Goal: Task Accomplishment & Management: Use online tool/utility

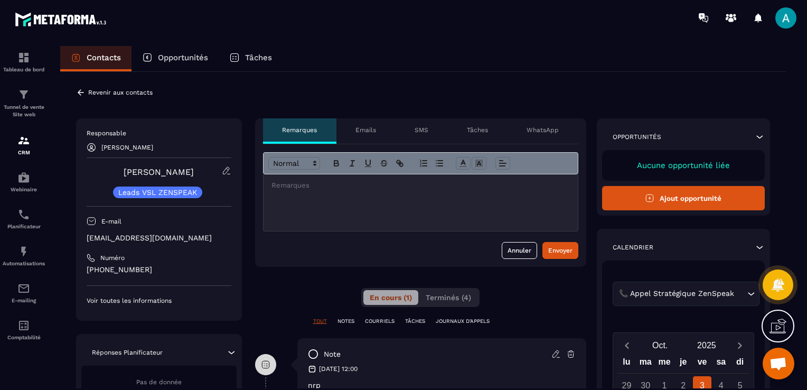
click at [79, 90] on icon at bounding box center [81, 93] width 10 height 10
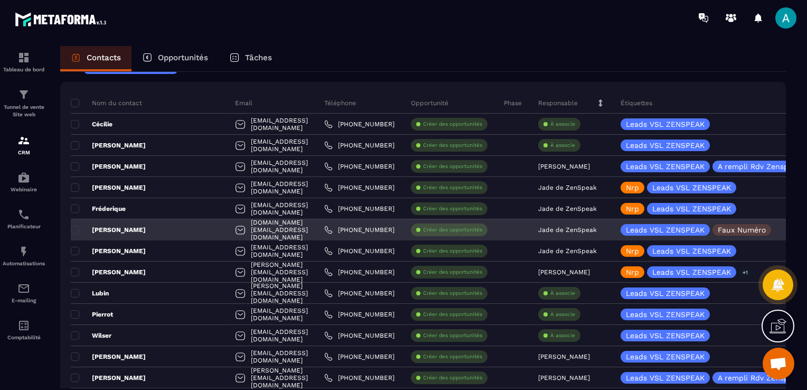
scroll to position [159, 0]
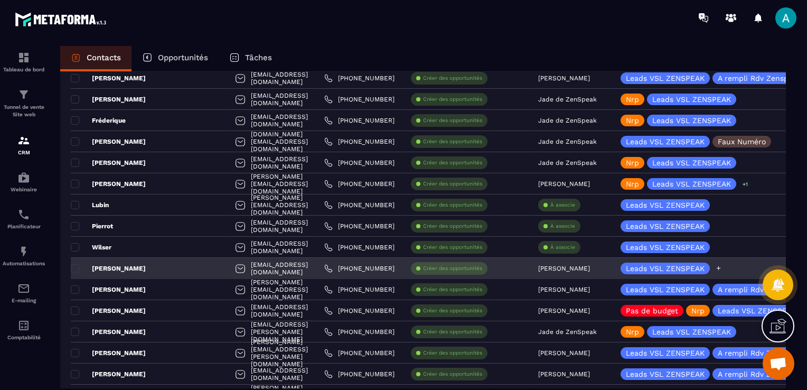
click at [719, 266] on icon at bounding box center [718, 268] width 7 height 7
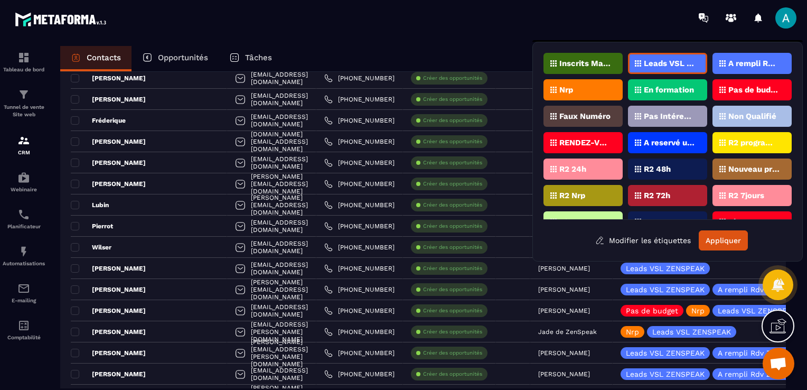
click at [570, 86] on p "Nrp" at bounding box center [567, 89] width 14 height 7
click at [730, 235] on button "Appliquer" at bounding box center [723, 240] width 49 height 20
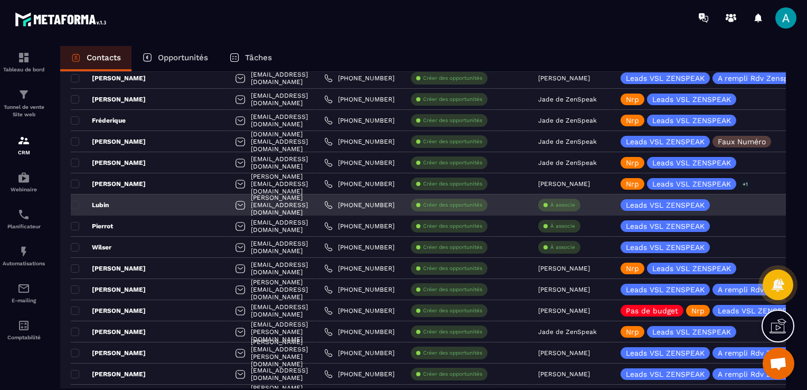
click at [556, 206] on p "À associe" at bounding box center [563, 204] width 25 height 7
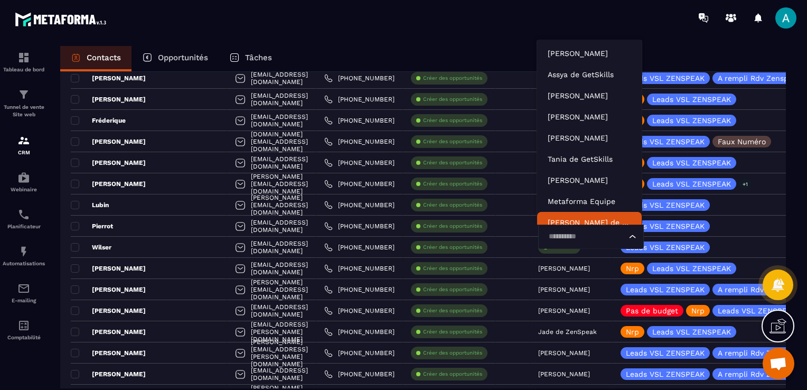
scroll to position [8, 0]
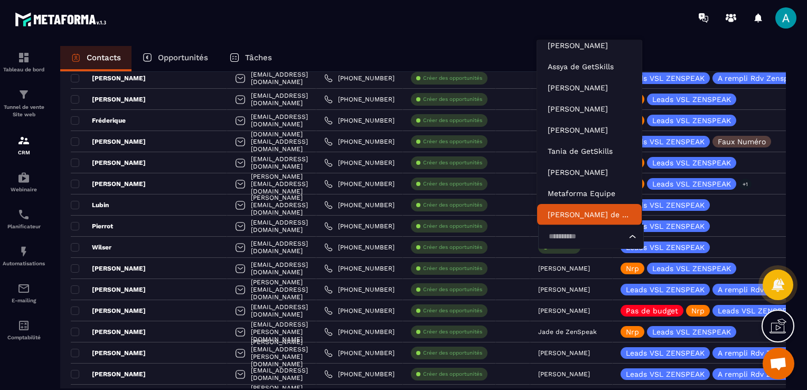
click at [349, 31] on div at bounding box center [465, 17] width 683 height 35
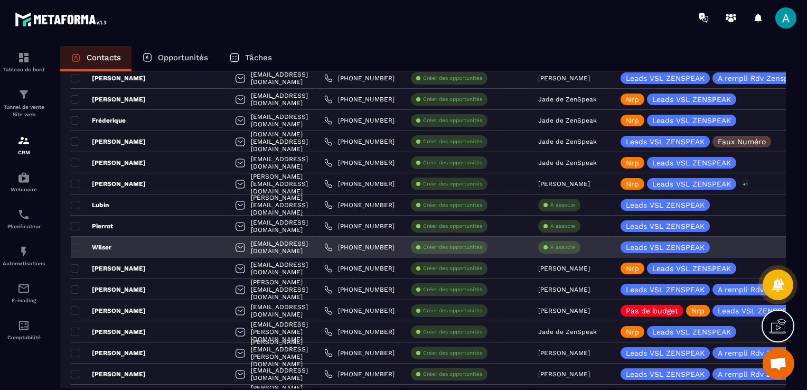
click at [551, 248] on p "À associe" at bounding box center [563, 247] width 25 height 7
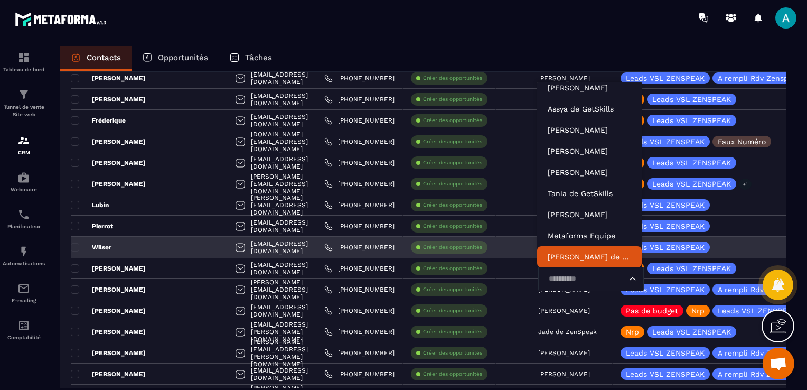
click at [562, 278] on input "Search for option" at bounding box center [585, 279] width 81 height 12
type input "****"
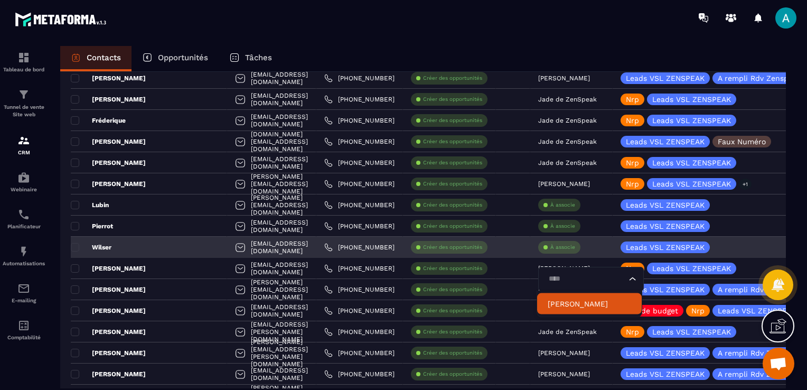
scroll to position [0, 0]
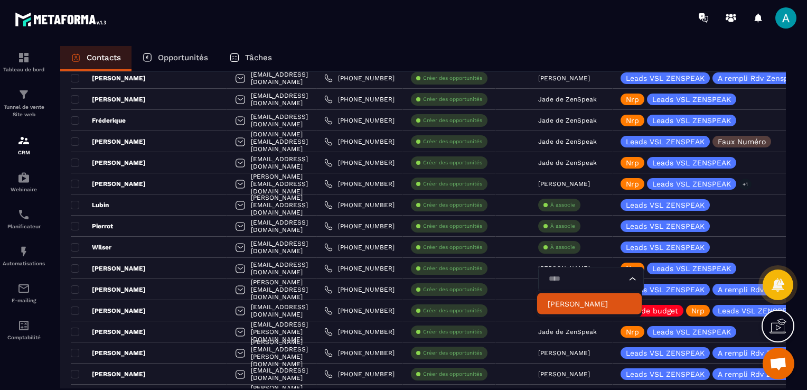
click at [562, 301] on p "[PERSON_NAME]" at bounding box center [589, 304] width 83 height 11
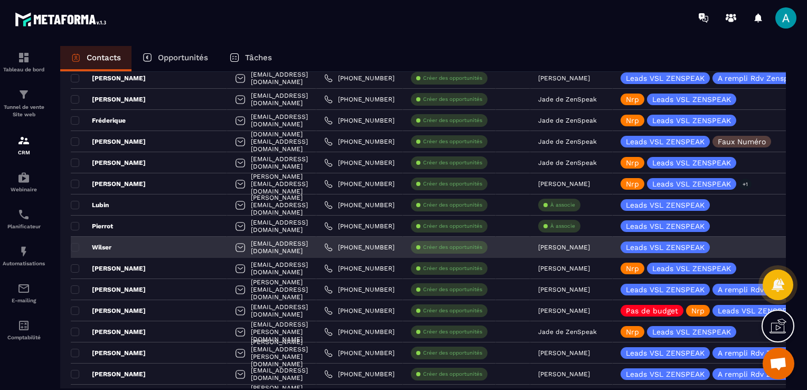
click at [236, 244] on div "[EMAIL_ADDRESS][DOMAIN_NAME]" at bounding box center [271, 247] width 89 height 21
drag, startPoint x: 236, startPoint y: 244, endPoint x: 222, endPoint y: 248, distance: 14.4
click at [227, 248] on div "[EMAIL_ADDRESS][DOMAIN_NAME]" at bounding box center [271, 247] width 89 height 21
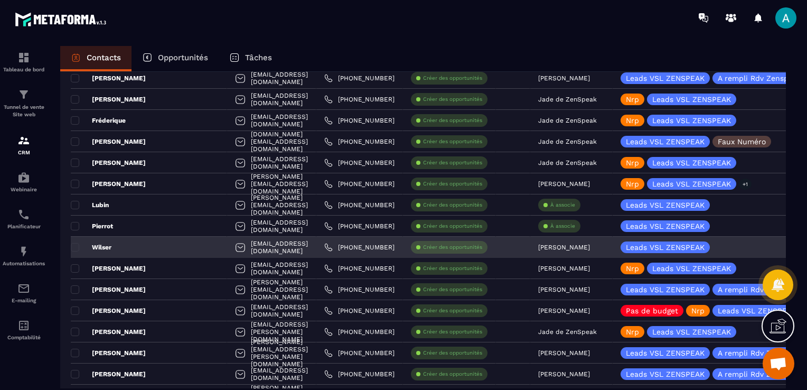
click at [112, 242] on div "Wilser" at bounding box center [149, 247] width 156 height 21
